Goal: Find specific page/section: Find specific page/section

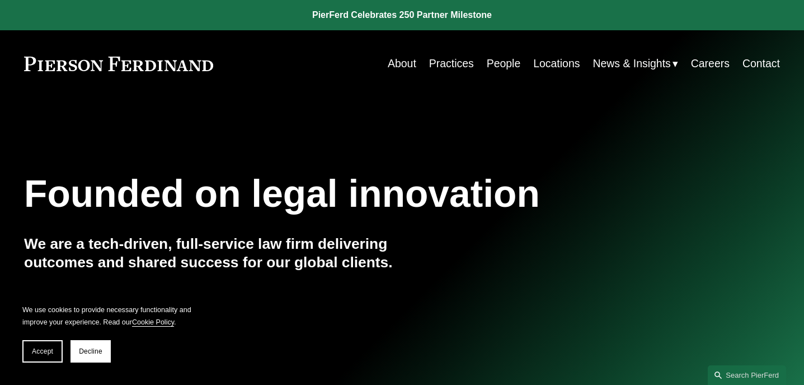
click at [405, 63] on link "About" at bounding box center [402, 64] width 29 height 22
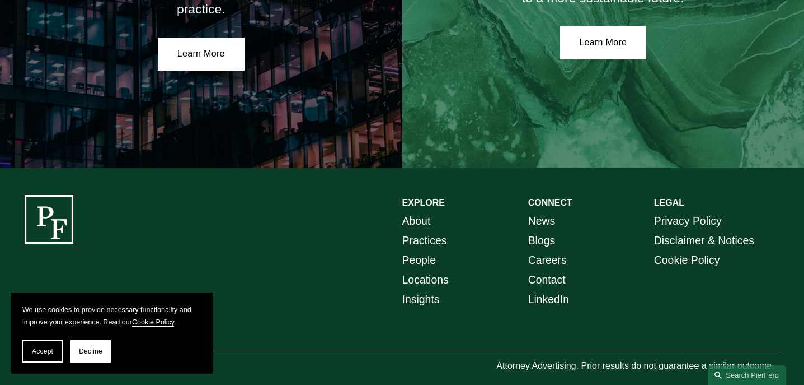
scroll to position [2056, 0]
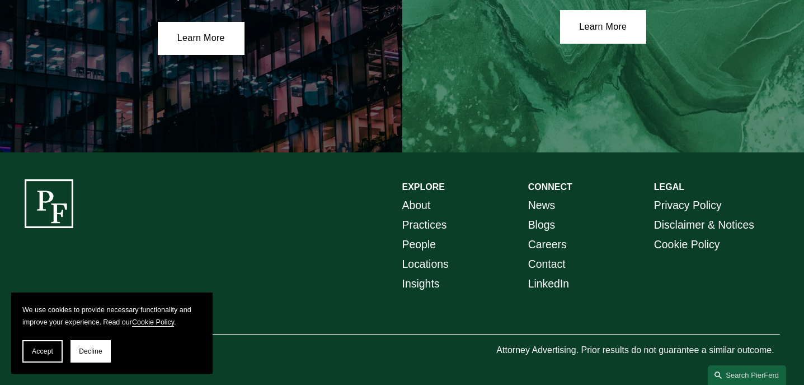
click at [425, 241] on link "People" at bounding box center [419, 245] width 34 height 20
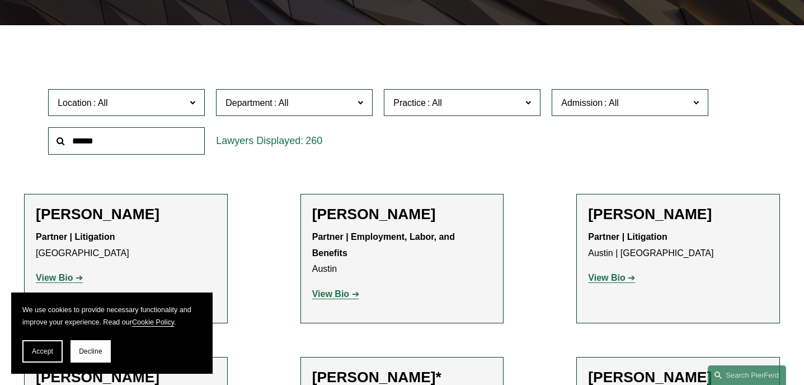
scroll to position [336, 0]
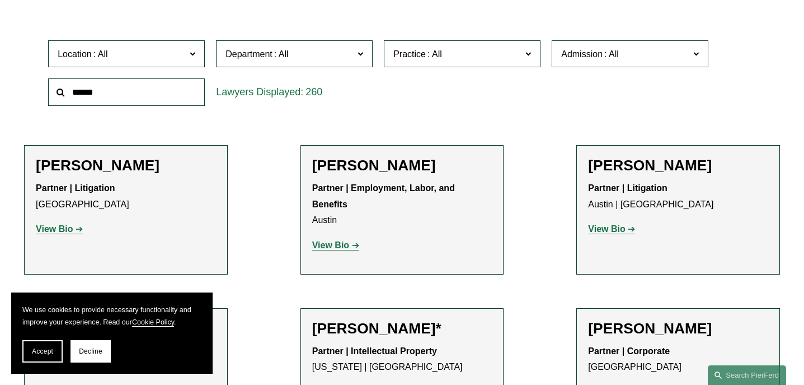
click at [102, 90] on input "text" at bounding box center [126, 91] width 157 height 27
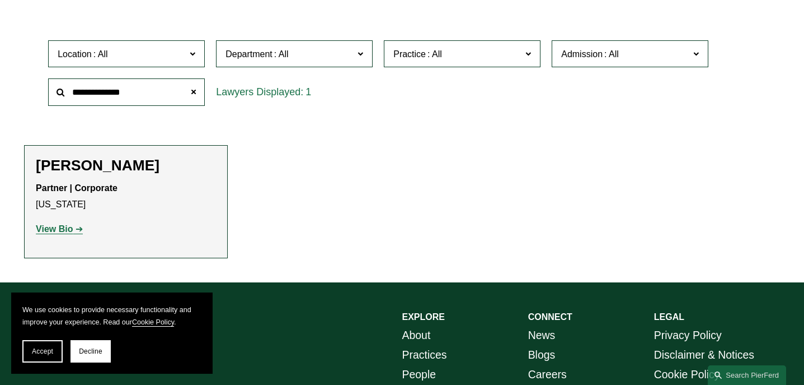
type input "**********"
click at [59, 231] on strong "View Bio" at bounding box center [54, 229] width 37 height 10
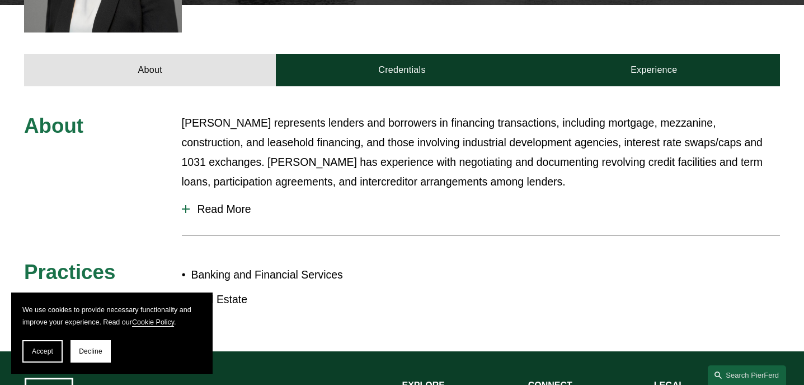
scroll to position [504, 0]
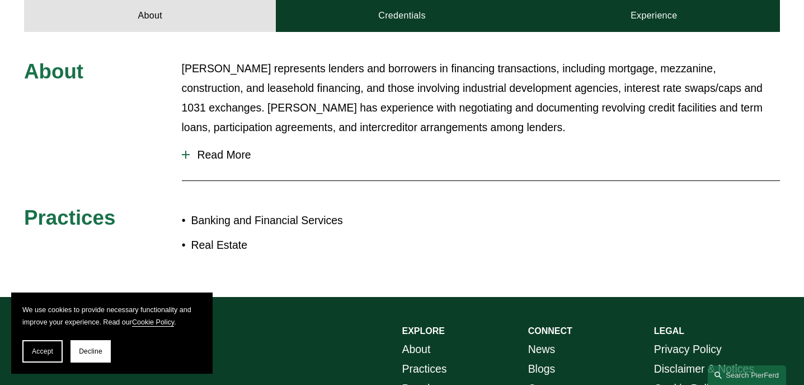
click at [259, 148] on span "Read More" at bounding box center [485, 154] width 591 height 13
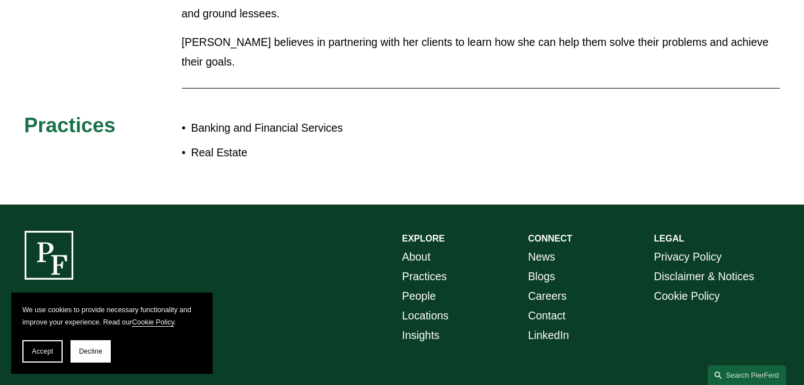
scroll to position [726, 0]
